Goal: Information Seeking & Learning: Learn about a topic

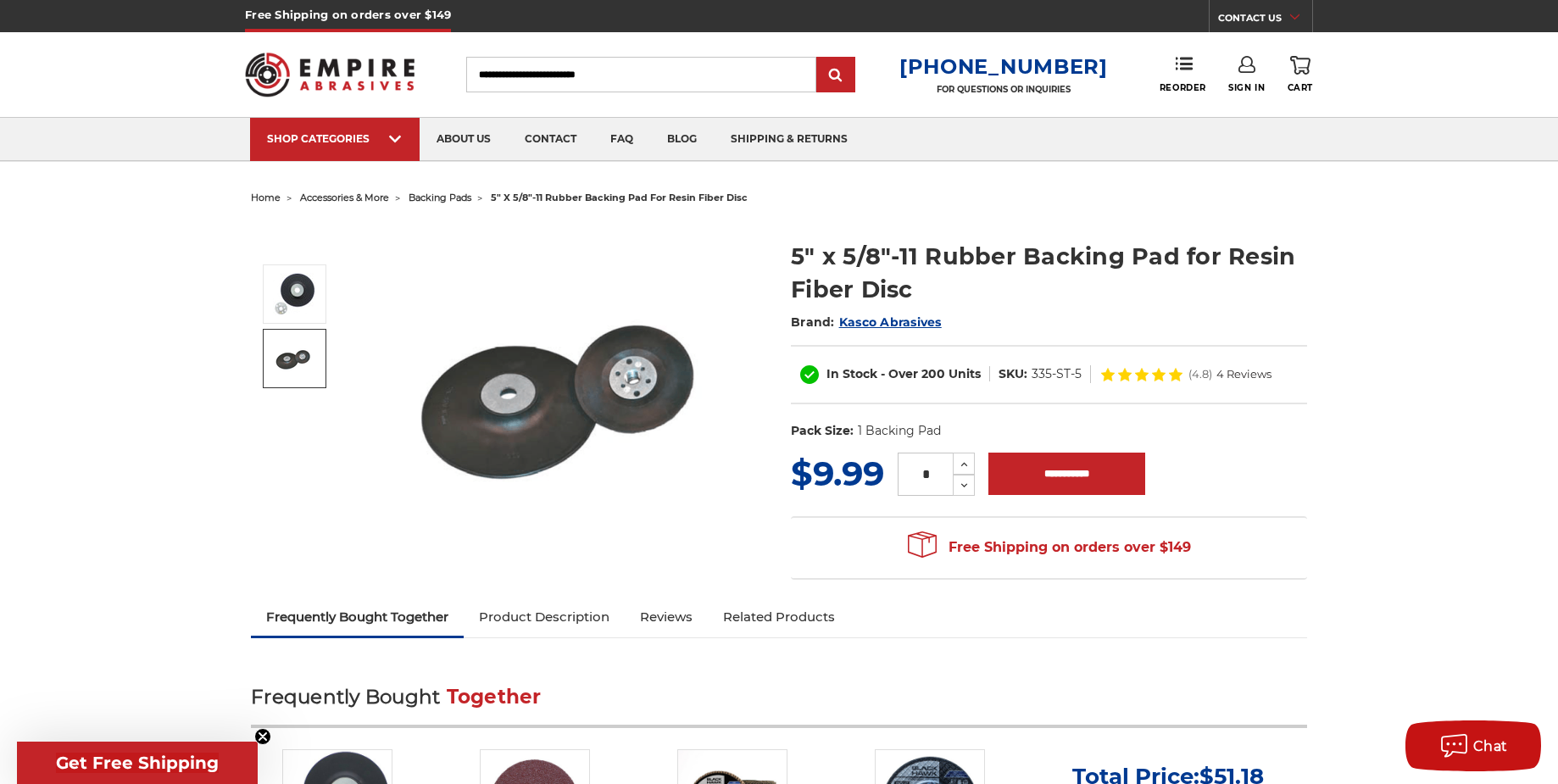
click at [297, 368] on img at bounding box center [294, 358] width 42 height 42
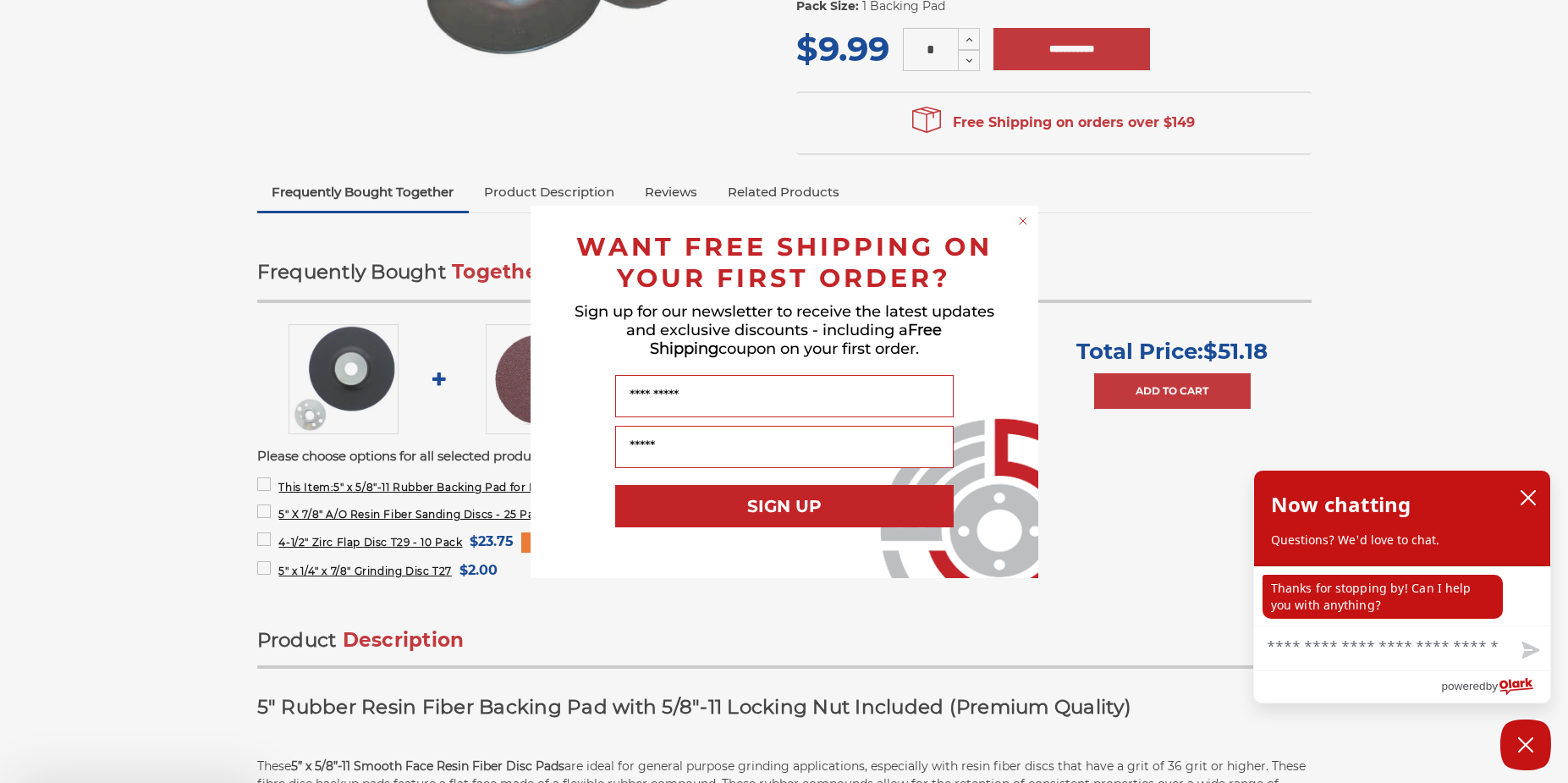
scroll to position [423, 0]
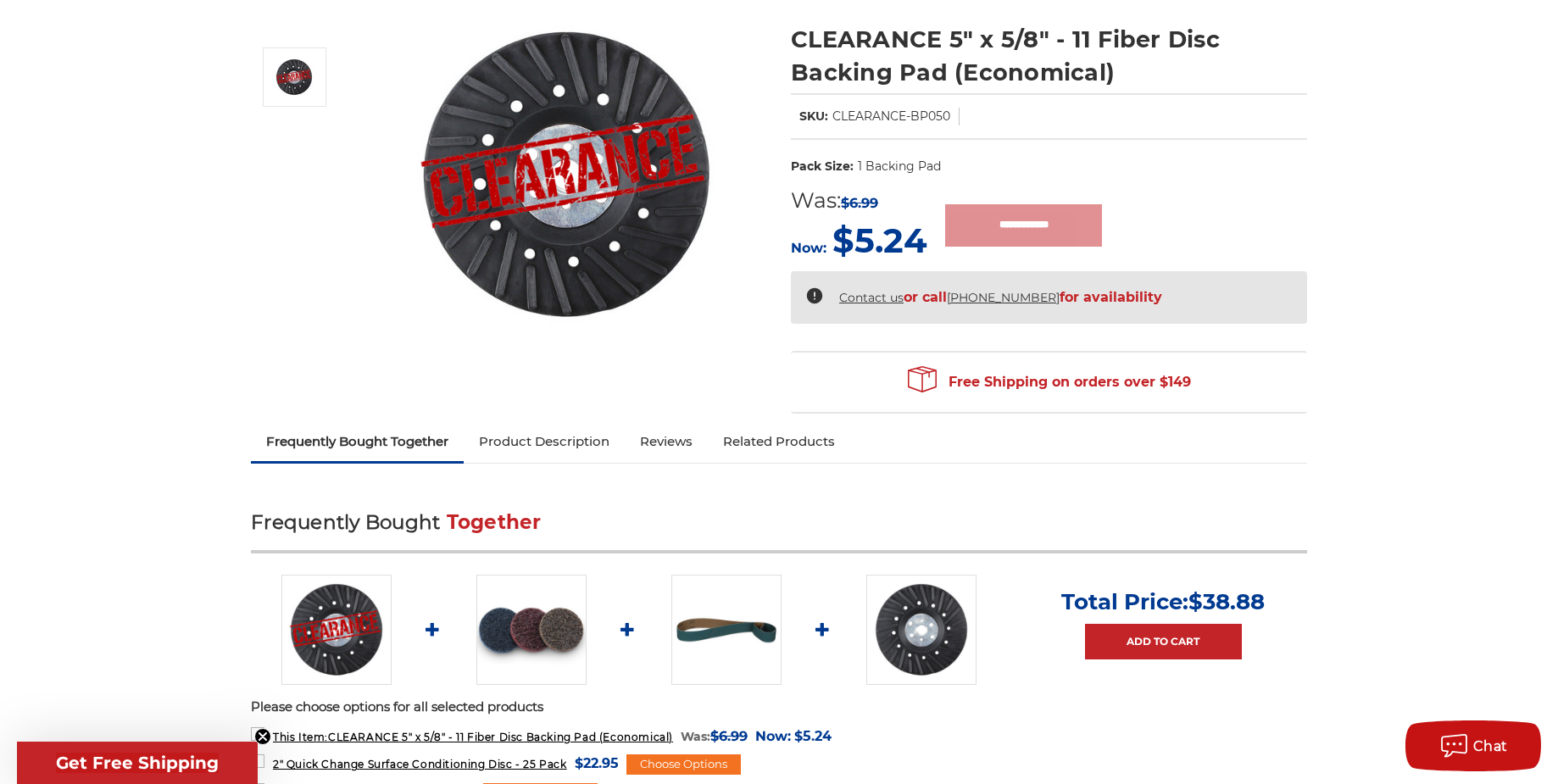
scroll to position [254, 0]
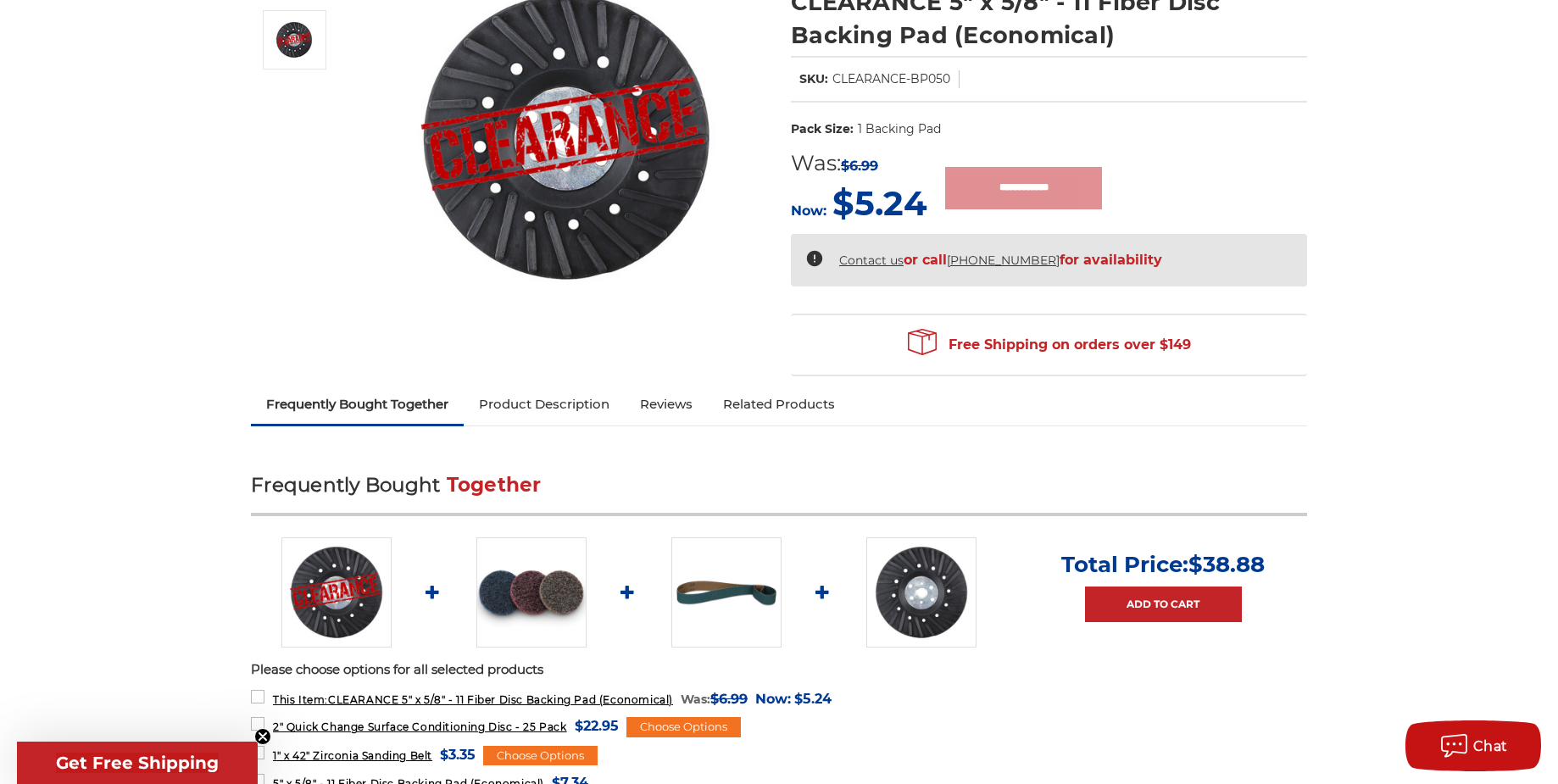
click at [531, 409] on link "Product Description" at bounding box center [544, 404] width 161 height 37
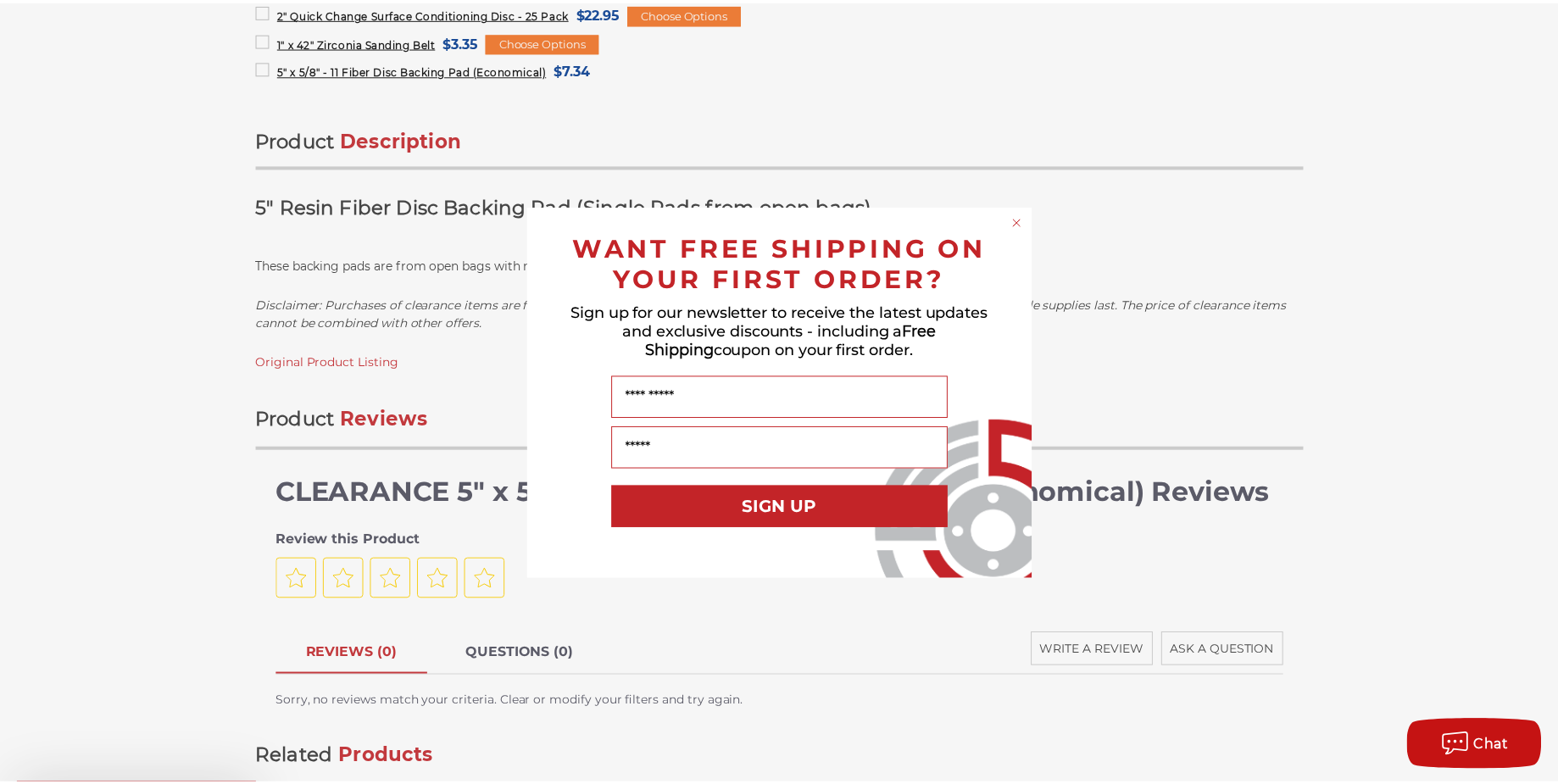
scroll to position [1077, 0]
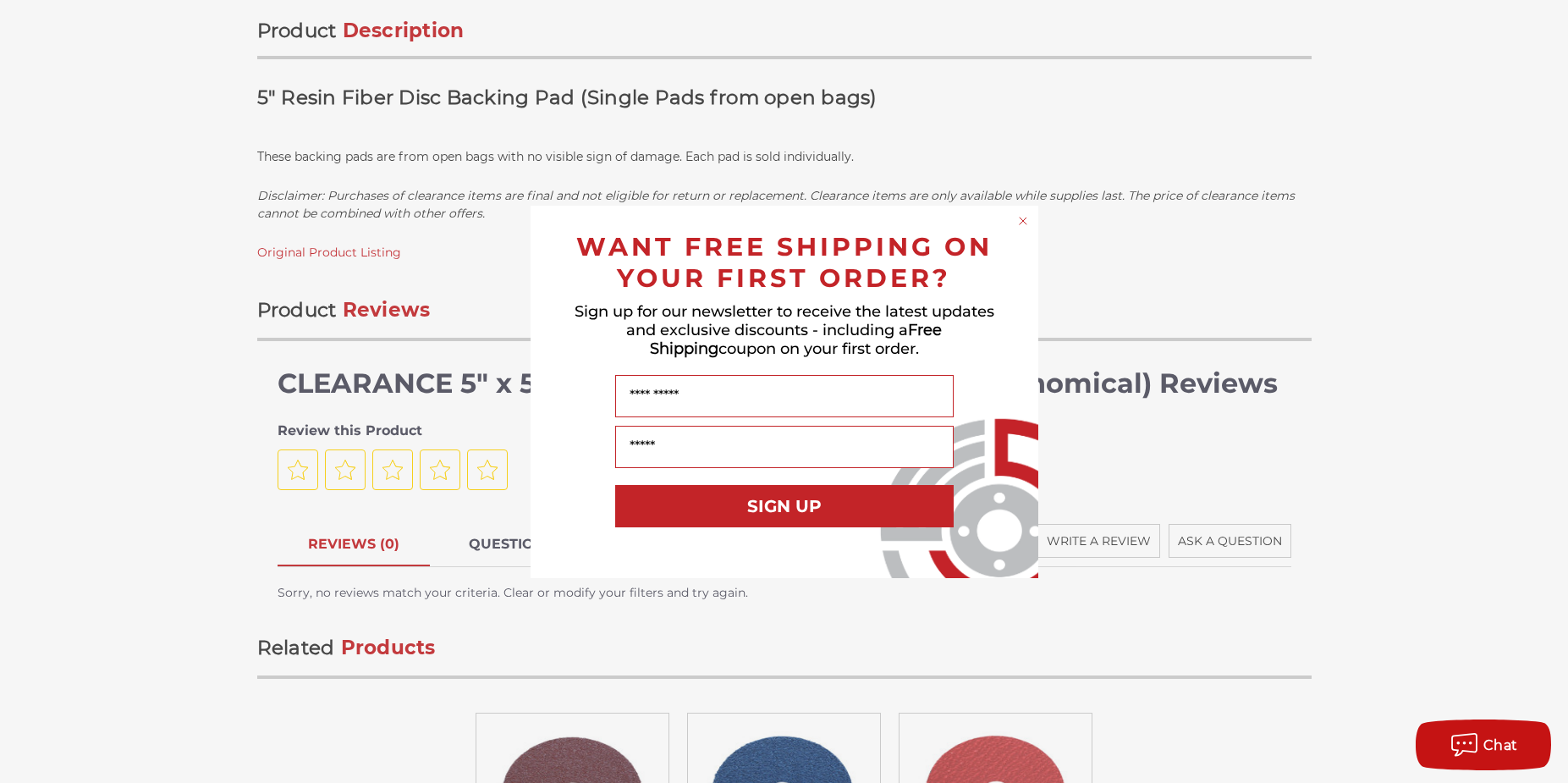
click at [1024, 221] on icon "Close dialog" at bounding box center [1023, 221] width 6 height 6
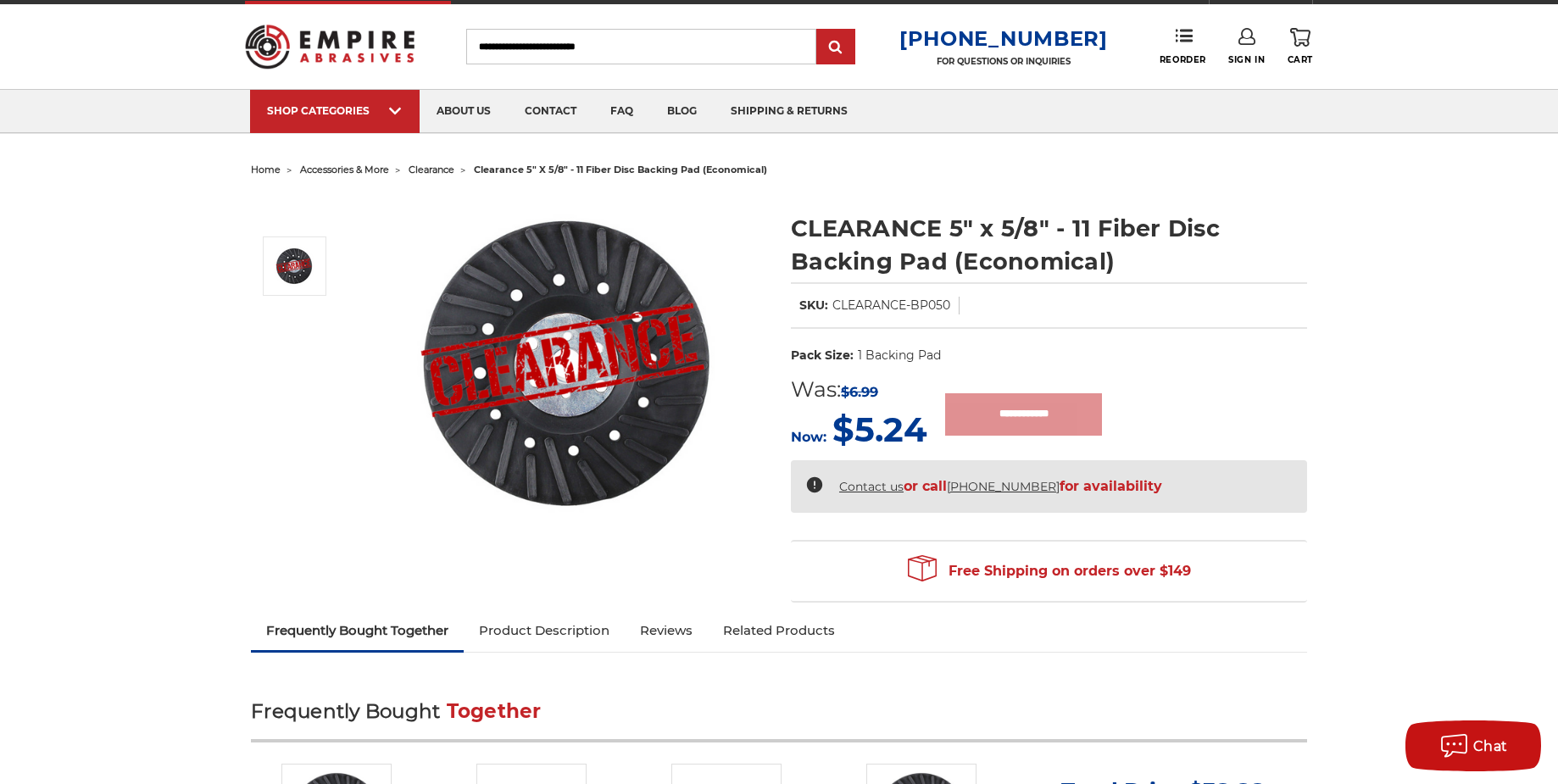
scroll to position [0, 0]
